Goal: Check status: Check status

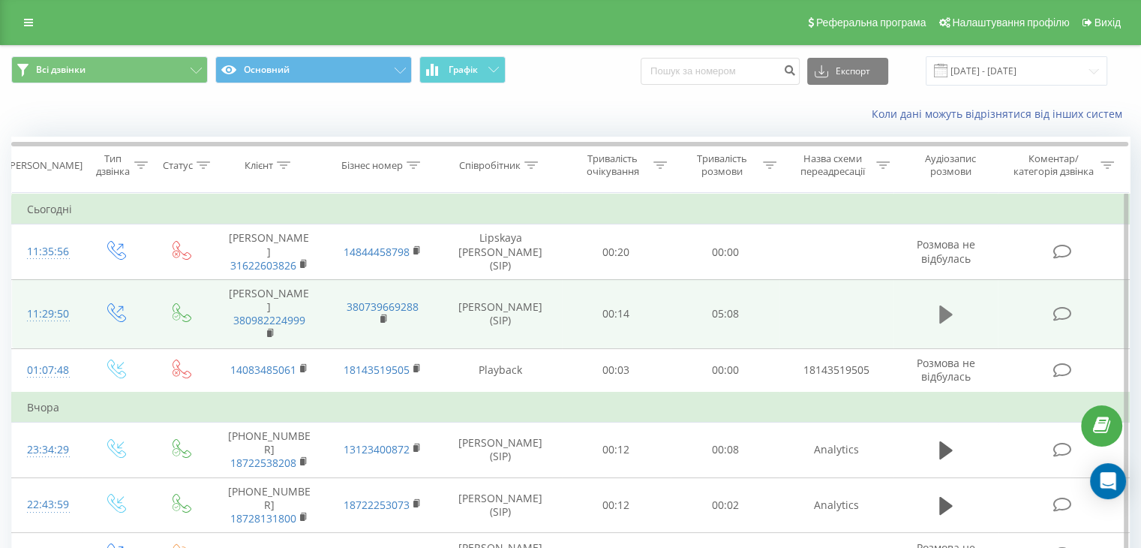
click at [939, 317] on icon at bounding box center [946, 314] width 14 height 21
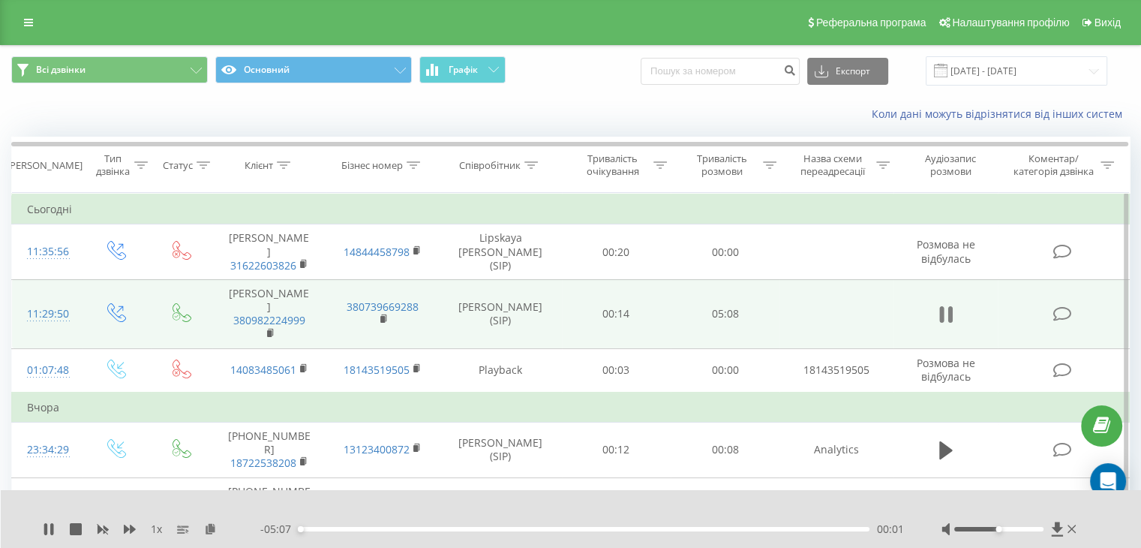
click at [944, 316] on icon at bounding box center [946, 314] width 14 height 21
click at [944, 316] on icon at bounding box center [946, 314] width 14 height 18
drag, startPoint x: 1014, startPoint y: 532, endPoint x: 984, endPoint y: 521, distance: 31.8
click at [984, 521] on div at bounding box center [1010, 528] width 138 height 15
click at [48, 529] on icon at bounding box center [49, 529] width 12 height 12
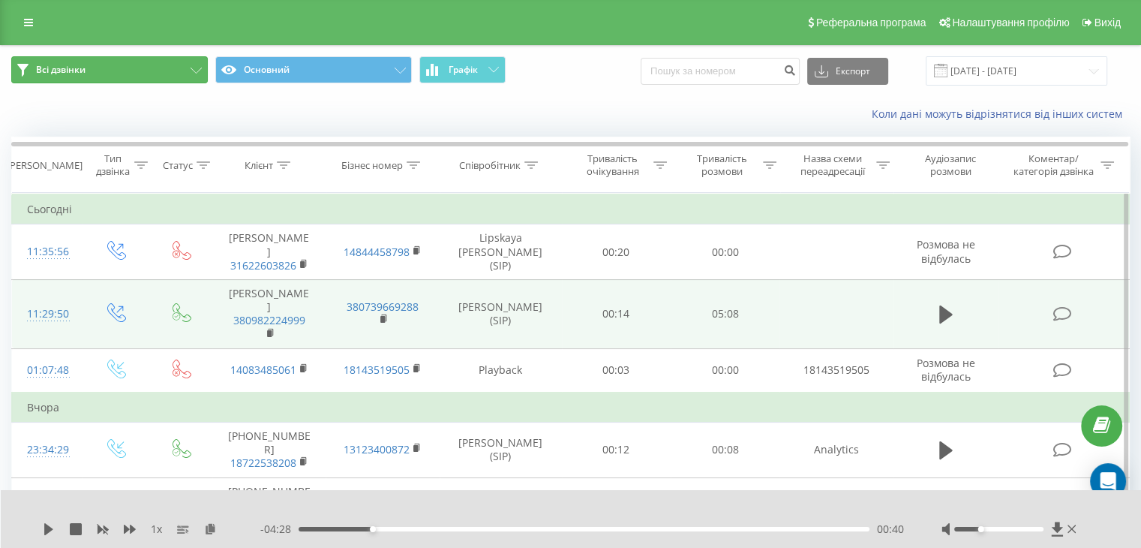
click at [76, 70] on span "Всі дзвінки" at bounding box center [61, 70] width 50 height 12
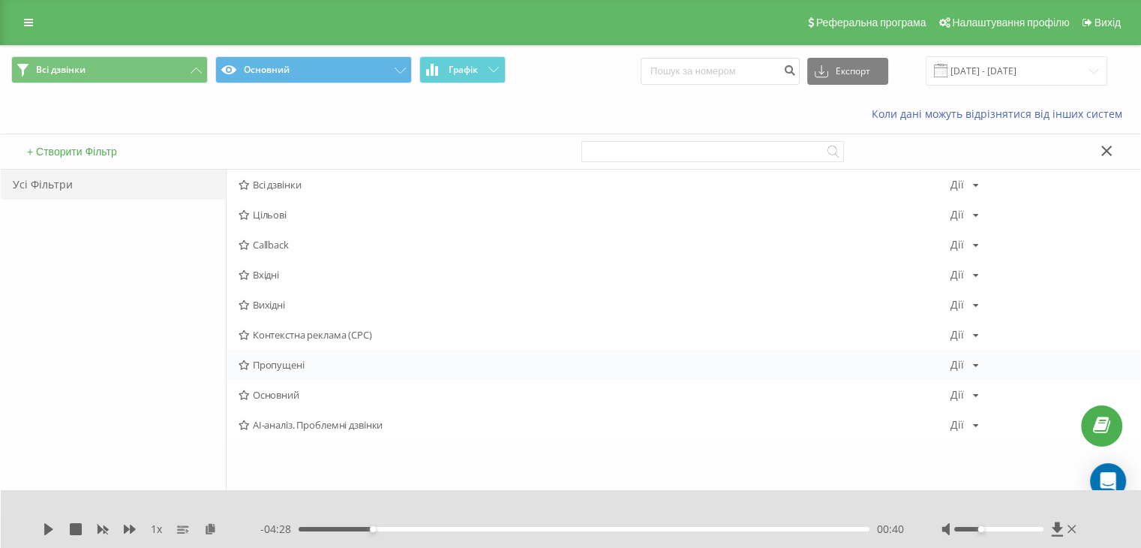
click at [279, 356] on div "Пропущені Дії Редагувати Копіювати Видалити За замовчуванням Поділитися" at bounding box center [684, 365] width 914 height 30
click at [288, 371] on div "Пропущені Дії Редагувати Копіювати Видалити За замовчуванням Поділитися" at bounding box center [684, 365] width 914 height 30
click at [282, 369] on span "Пропущені" at bounding box center [595, 364] width 712 height 11
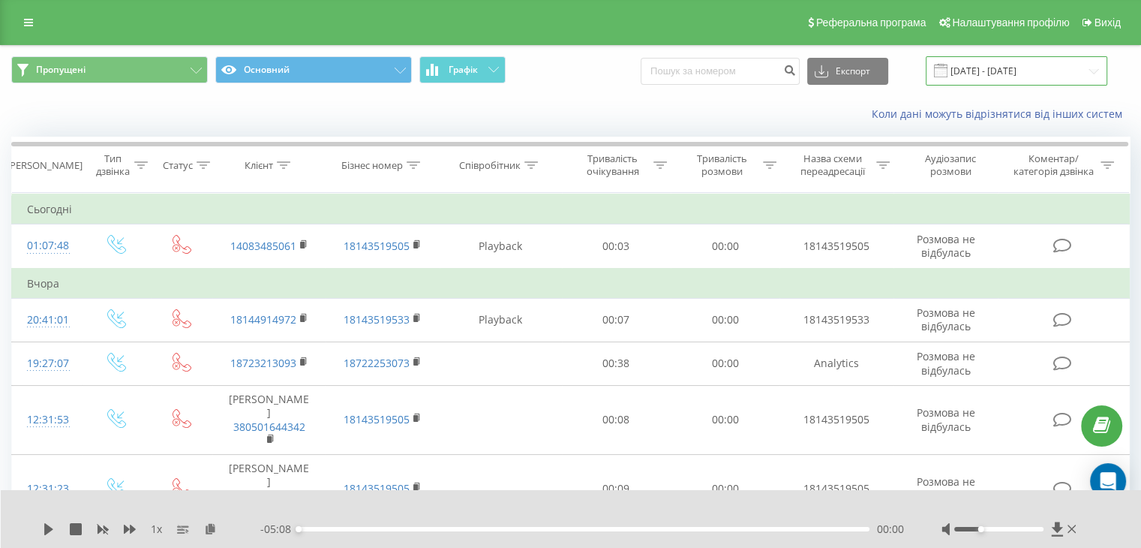
click at [987, 73] on input "[DATE] - [DATE]" at bounding box center [1017, 70] width 182 height 29
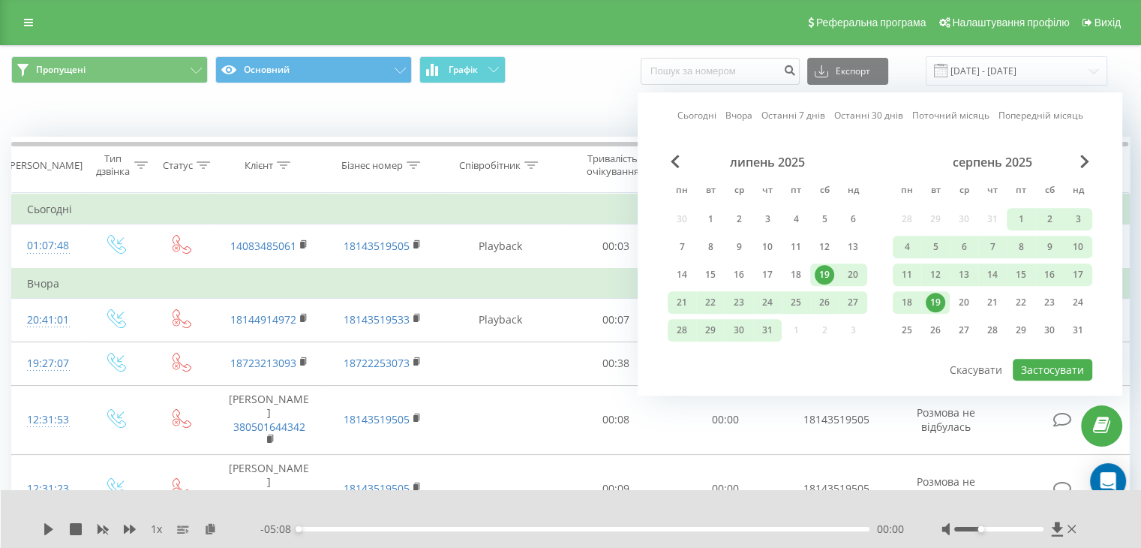
click at [938, 297] on div "19" at bounding box center [936, 303] width 20 height 20
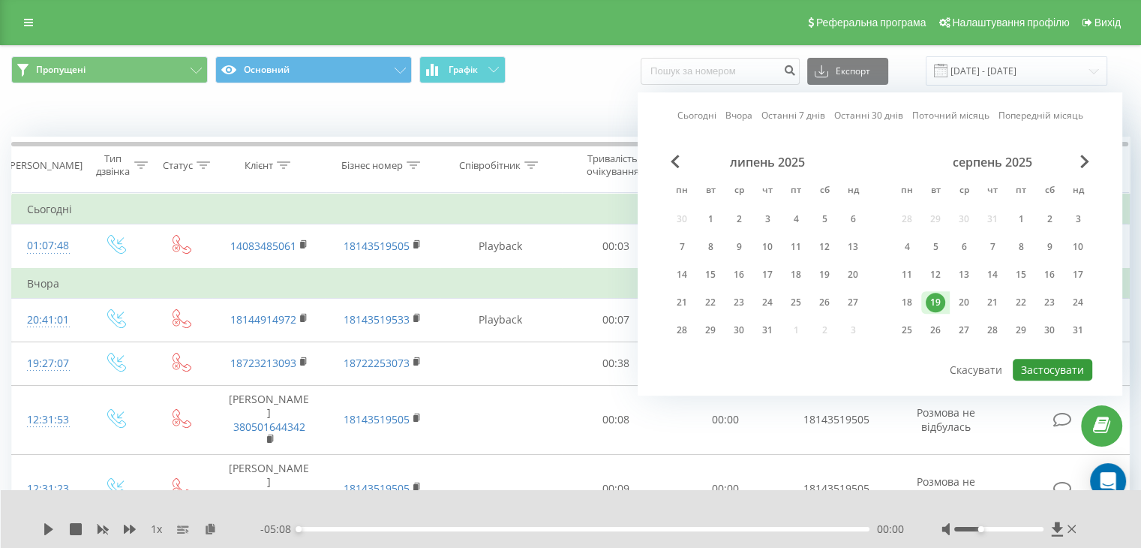
click at [1040, 363] on button "Застосувати" at bounding box center [1053, 370] width 80 height 22
type input "[DATE] - [DATE]"
